Goal: Communication & Community: Share content

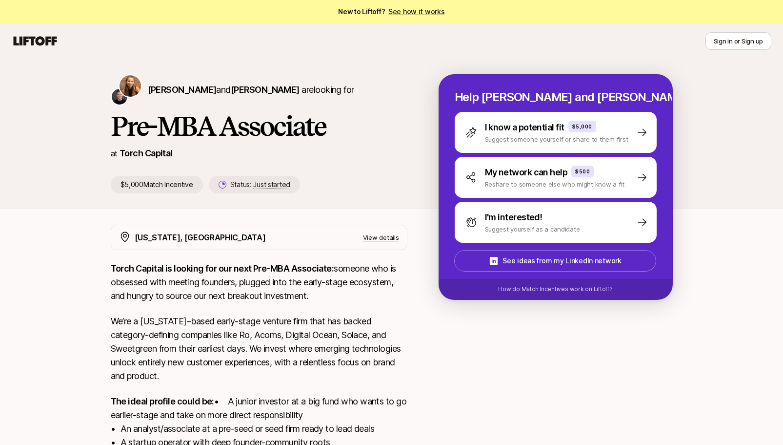
scroll to position [6, 0]
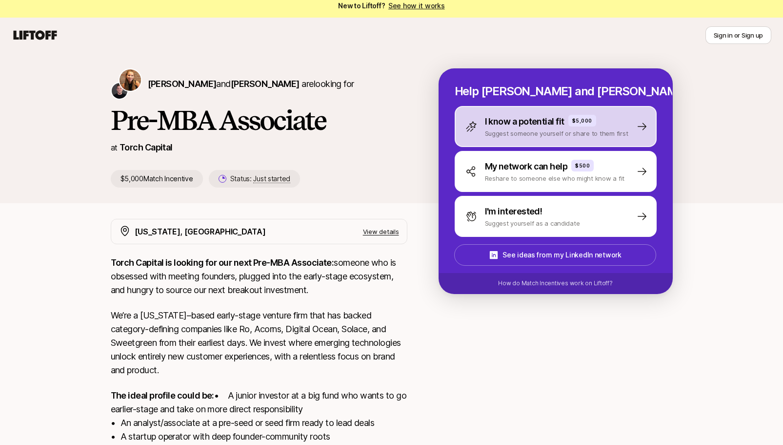
click at [651, 123] on div "I know a potential fit $5,000 Suggest someone yourself or share to them first" at bounding box center [556, 126] width 202 height 41
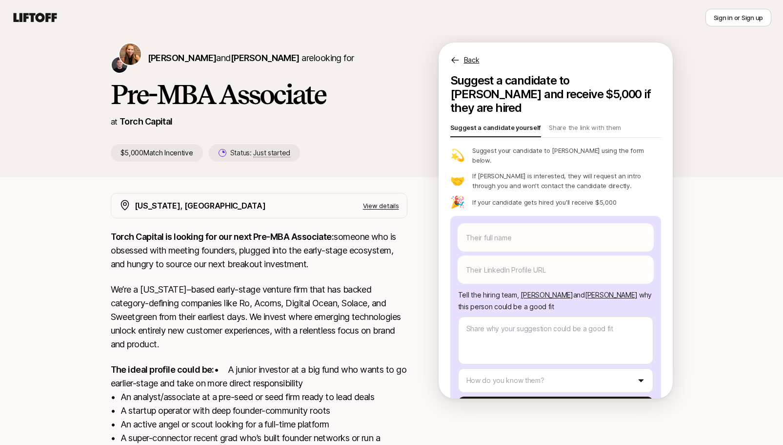
scroll to position [33, 0]
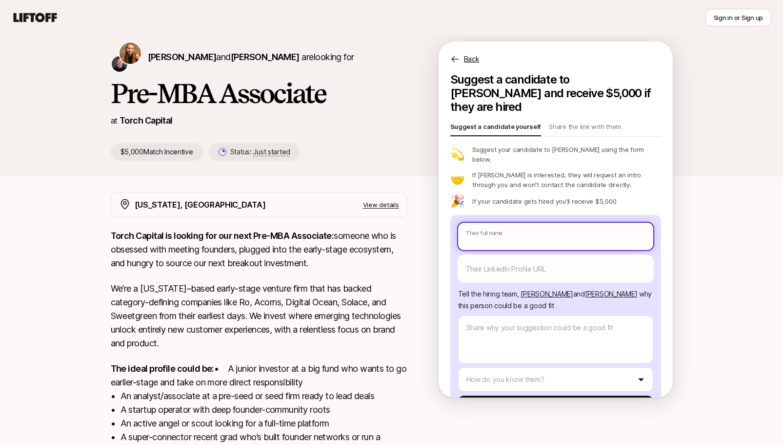
click at [528, 223] on input "text" at bounding box center [555, 236] width 195 height 27
type textarea "x"
type input "D"
type textarea "x"
type input "Da"
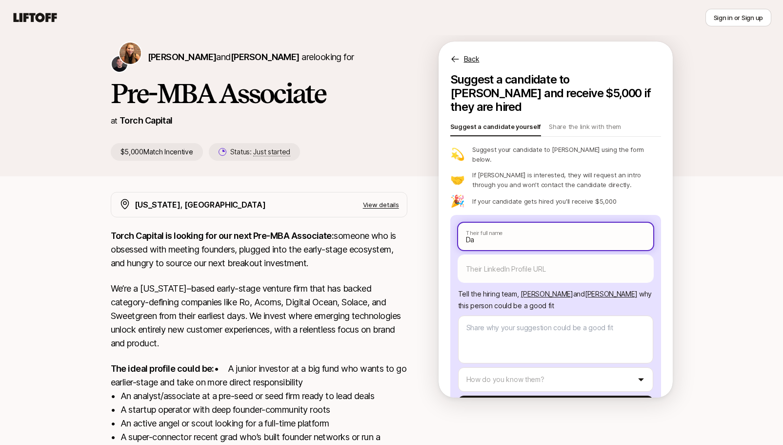
type textarea "x"
type input "Davi"
type textarea "x"
type input "[PERSON_NAME]"
type textarea "x"
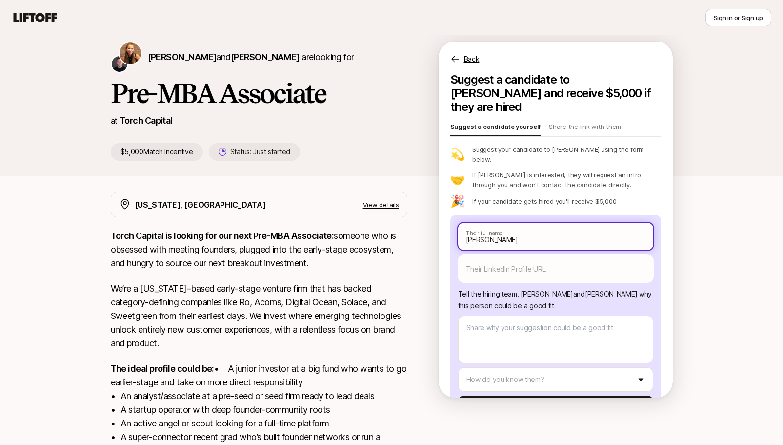
type input "[PERSON_NAME]"
type textarea "x"
type input "[PERSON_NAME]"
type textarea "x"
type input "[PERSON_NAME]"
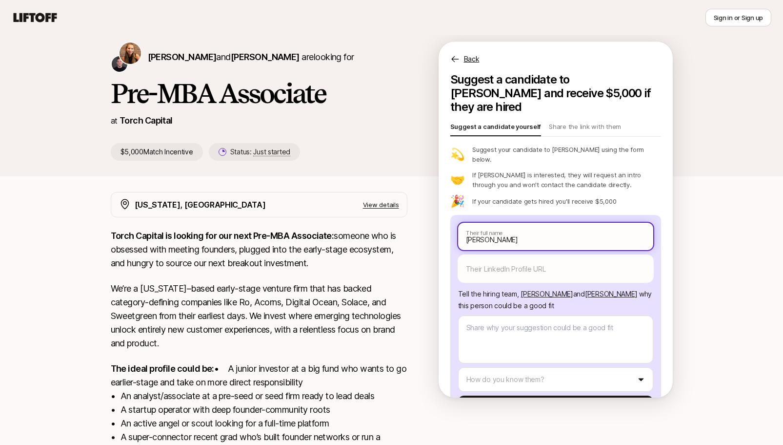
type textarea "x"
type input "[PERSON_NAME]"
type textarea "x"
type input "[PERSON_NAME]"
type textarea "x"
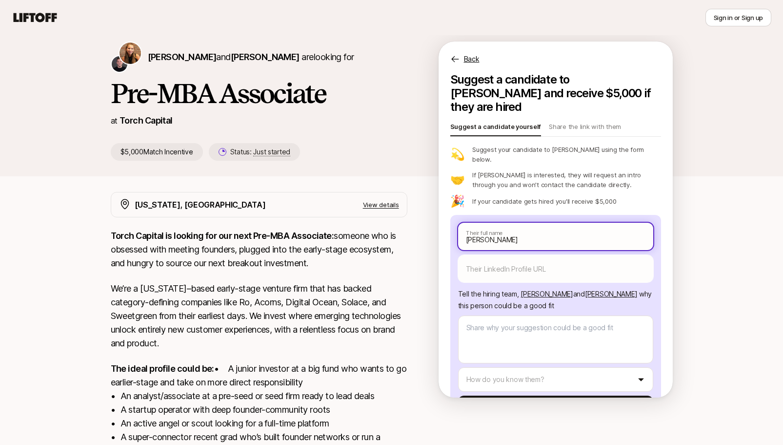
type input "[PERSON_NAME]"
type textarea "x"
type input "[PERSON_NAME]"
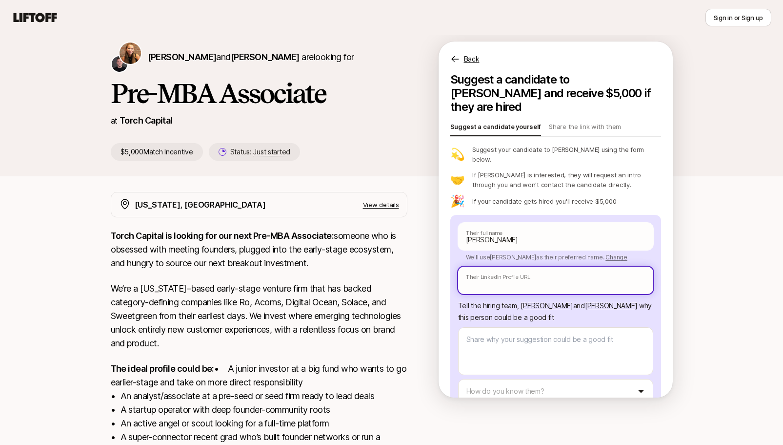
click at [517, 267] on input "text" at bounding box center [555, 280] width 195 height 27
paste input "[URL][DOMAIN_NAME][PERSON_NAME]"
type textarea "x"
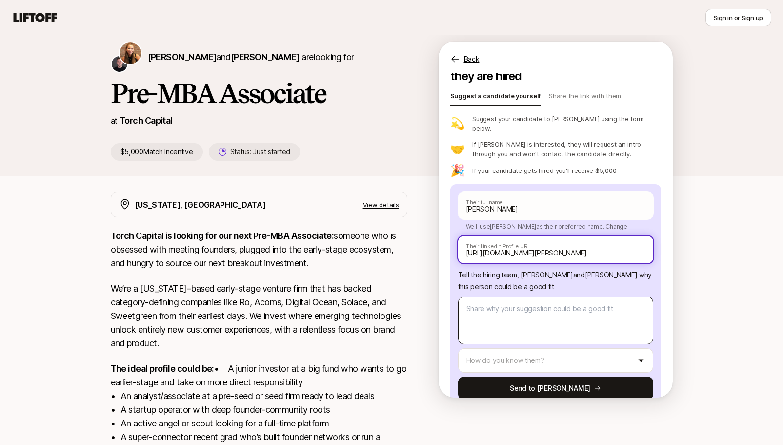
type input "[URL][DOMAIN_NAME][PERSON_NAME]"
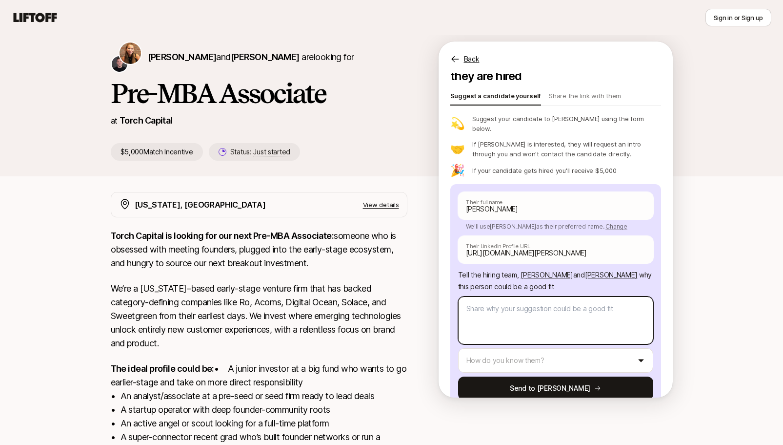
click at [570, 304] on textarea at bounding box center [555, 320] width 195 height 48
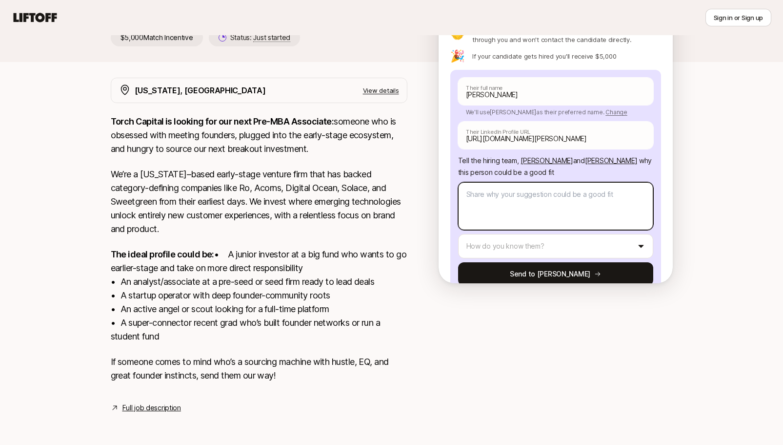
scroll to position [161, 0]
click at [506, 182] on textarea at bounding box center [555, 206] width 195 height 48
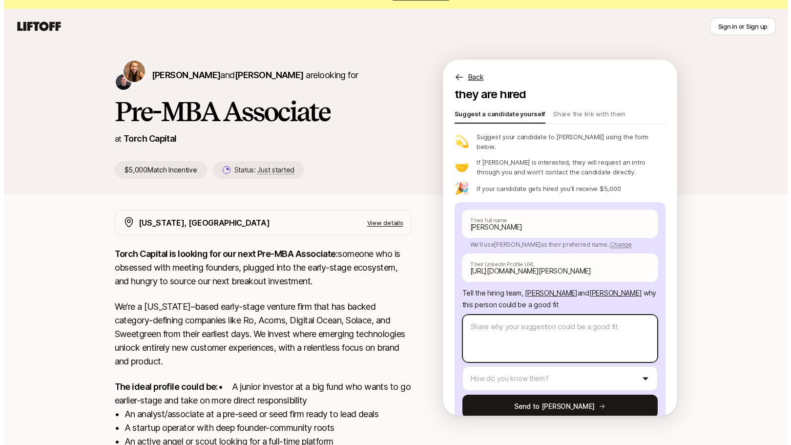
scroll to position [0, 0]
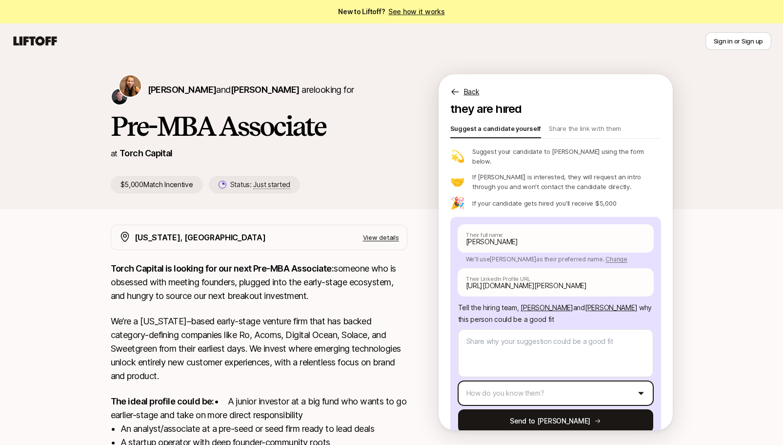
click at [635, 373] on html "New to Liftoff? See how it works Sign in or Sign up Sign in or Sign up [PERSON_…" at bounding box center [391, 222] width 783 height 445
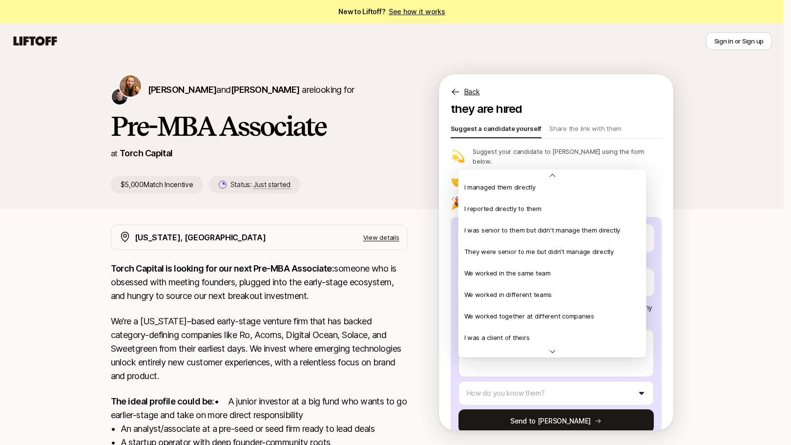
scroll to position [5, 0]
